Goal: Information Seeking & Learning: Check status

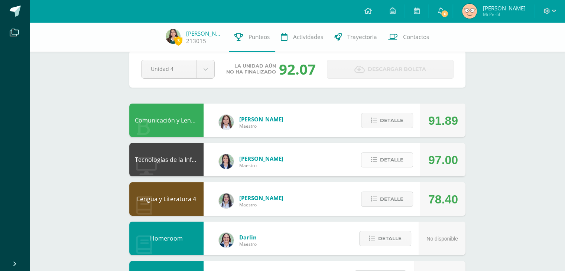
scroll to position [13, 0]
click at [364, 170] on div "Detalle" at bounding box center [385, 159] width 71 height 33
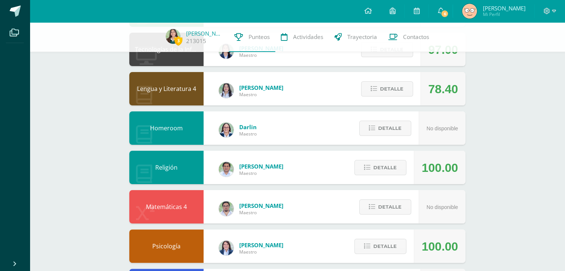
scroll to position [0, 0]
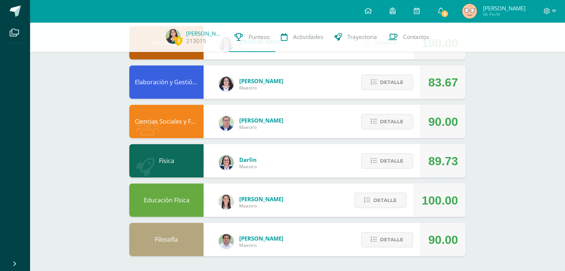
scroll to position [327, 0]
click at [369, 194] on button "Detalle" at bounding box center [380, 200] width 52 height 15
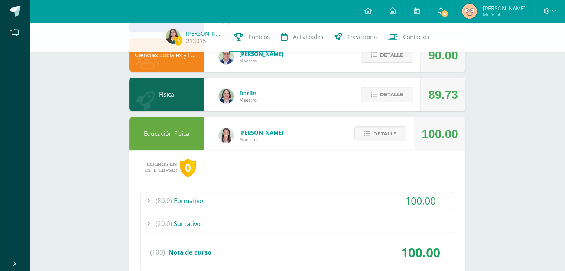
click at [381, 133] on span "Detalle" at bounding box center [384, 134] width 23 height 14
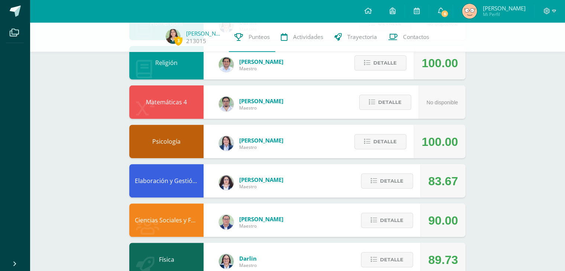
scroll to position [222, 0]
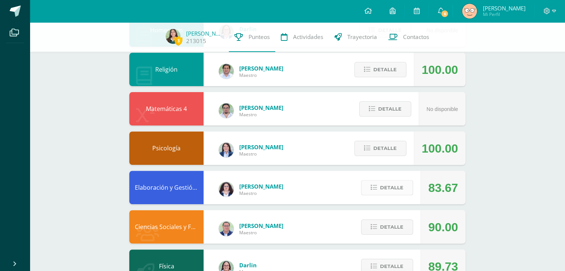
click at [374, 184] on button "Detalle" at bounding box center [387, 187] width 52 height 15
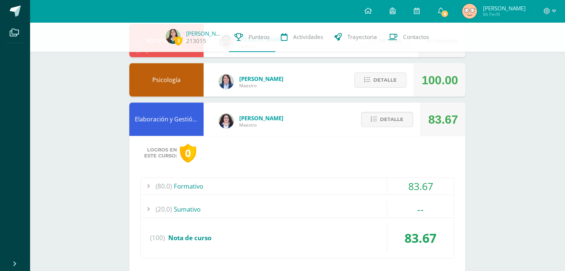
scroll to position [288, 0]
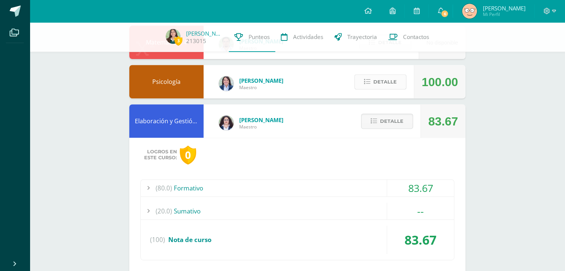
click at [374, 84] on span "Detalle" at bounding box center [384, 82] width 23 height 14
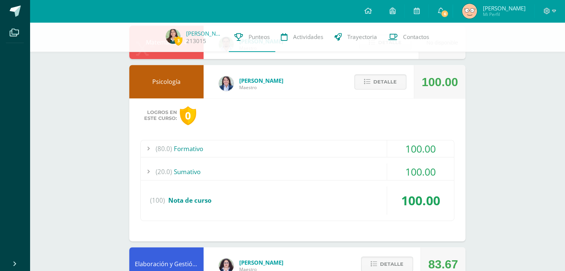
click at [267, 143] on div "(80.0) Formativo" at bounding box center [297, 148] width 313 height 17
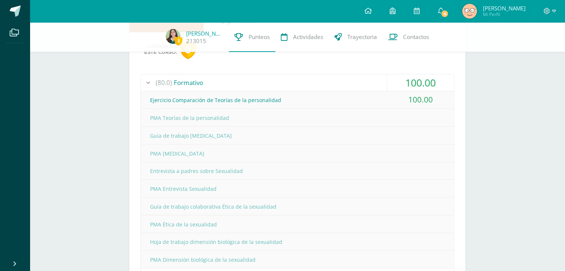
scroll to position [354, 0]
click at [214, 84] on div "(80.0) Formativo" at bounding box center [297, 83] width 313 height 17
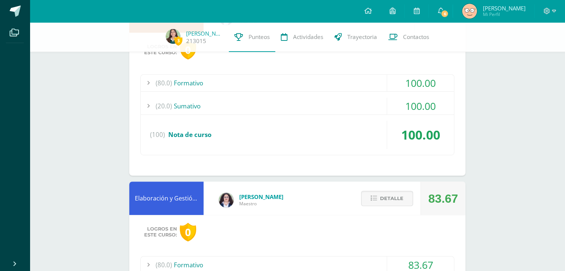
click at [198, 110] on div "(20.0) [GEOGRAPHIC_DATA]" at bounding box center [297, 106] width 313 height 17
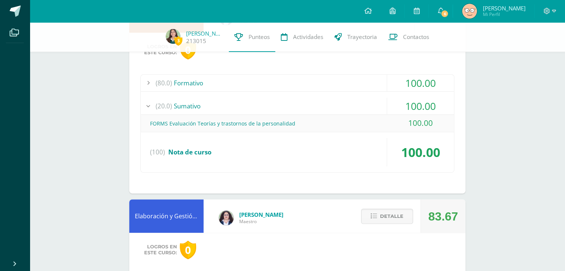
click at [199, 110] on div "(20.0) [GEOGRAPHIC_DATA]" at bounding box center [297, 106] width 313 height 17
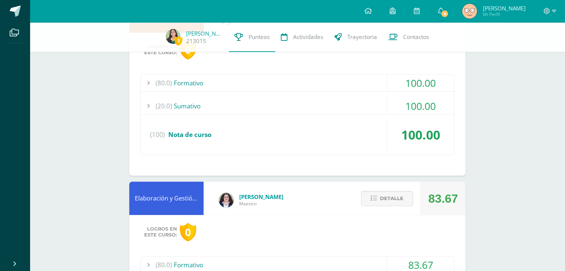
click at [193, 85] on div "(80.0) Formativo" at bounding box center [297, 83] width 313 height 17
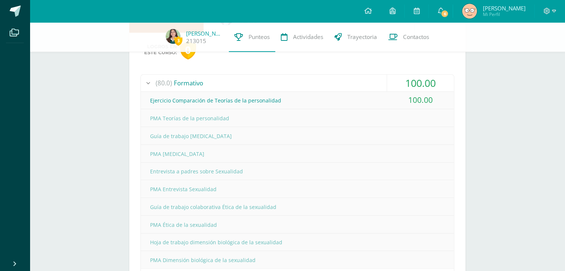
scroll to position [170, 0]
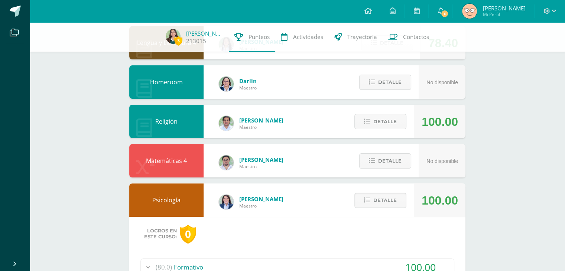
click at [365, 204] on button "Detalle" at bounding box center [380, 200] width 52 height 15
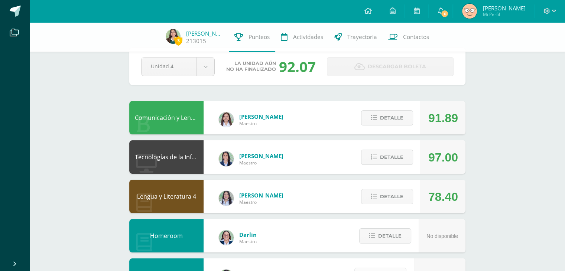
scroll to position [11, 0]
